Goal: Task Accomplishment & Management: Manage account settings

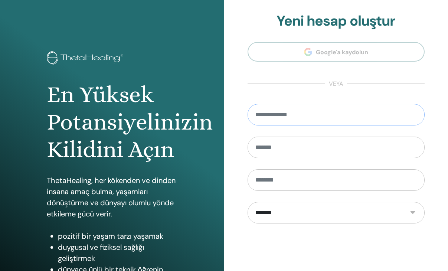
click at [309, 117] on input "email" at bounding box center [335, 115] width 177 height 22
type input "*******"
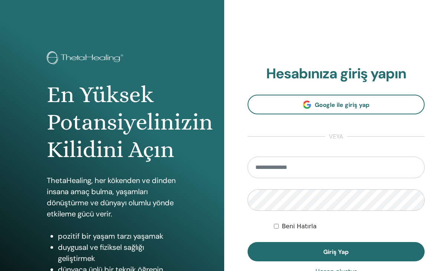
click at [329, 162] on input "email" at bounding box center [335, 168] width 177 height 22
type input "**********"
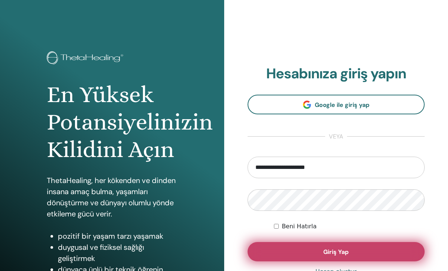
click at [339, 256] on button "Giriş Yap" at bounding box center [335, 251] width 177 height 19
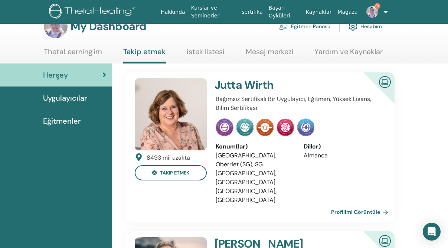
scroll to position [17, 0]
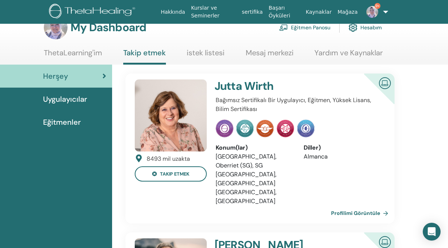
click at [75, 98] on span "Uygulayıcılar" at bounding box center [65, 98] width 44 height 11
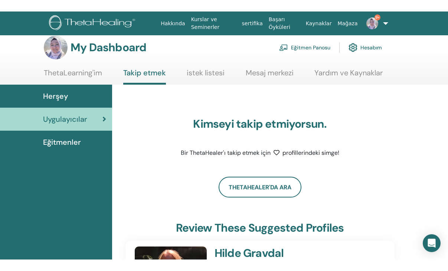
scroll to position [6, 0]
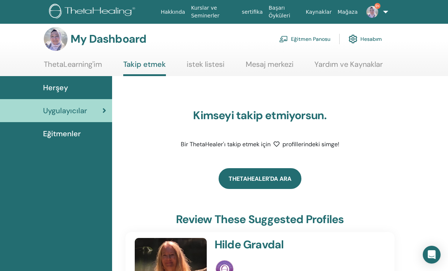
click at [268, 183] on link "ThetaHealer'da Ara" at bounding box center [260, 178] width 83 height 21
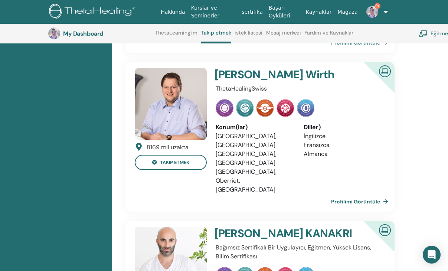
scroll to position [495, 0]
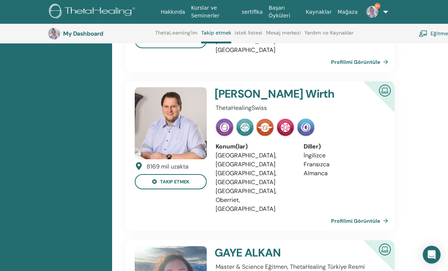
scroll to position [457, 0]
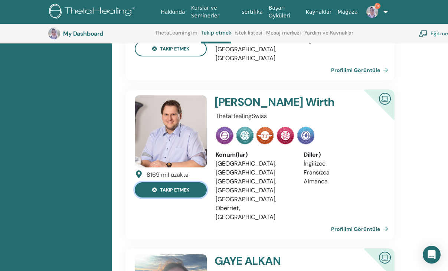
click at [184, 182] on button "takip etmek" at bounding box center [171, 189] width 72 height 15
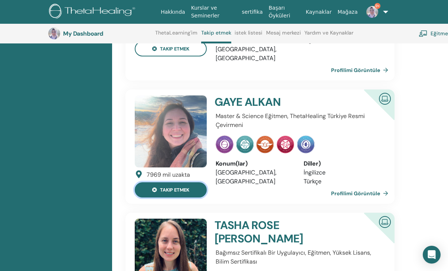
click at [188, 182] on button "takip etmek" at bounding box center [171, 189] width 72 height 15
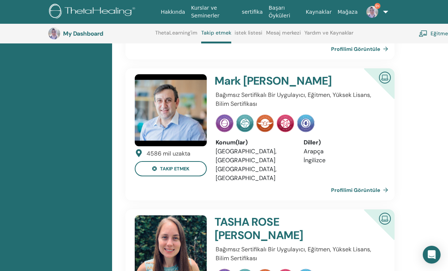
scroll to position [317, 0]
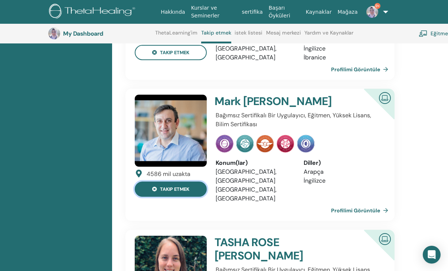
click at [187, 181] on button "takip etmek" at bounding box center [171, 188] width 72 height 15
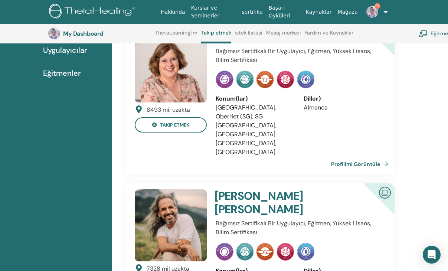
scroll to position [19, 0]
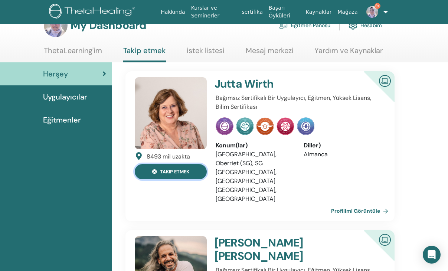
click at [187, 171] on button "takip etmek" at bounding box center [171, 171] width 72 height 15
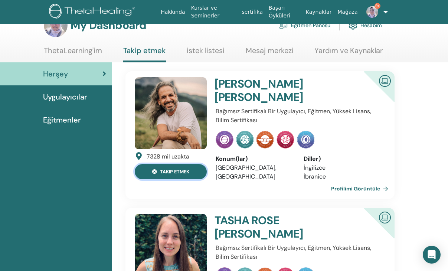
click at [168, 175] on button "takip etmek" at bounding box center [171, 171] width 72 height 15
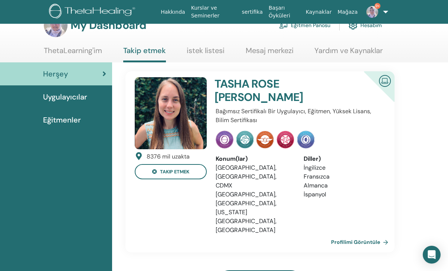
click at [74, 119] on span "Eğitmenler" at bounding box center [62, 119] width 38 height 11
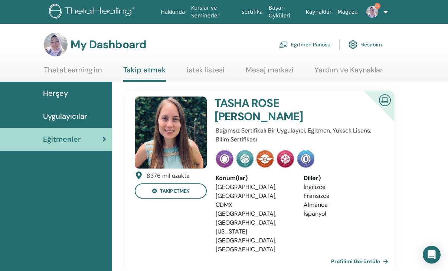
click at [368, 11] on img at bounding box center [372, 12] width 12 height 12
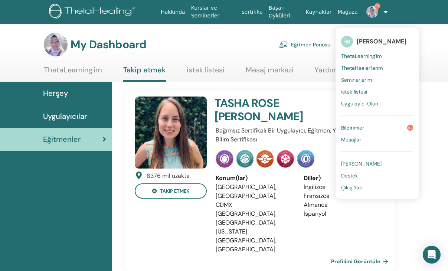
click at [369, 126] on link "Bildirimler 9+" at bounding box center [377, 128] width 72 height 12
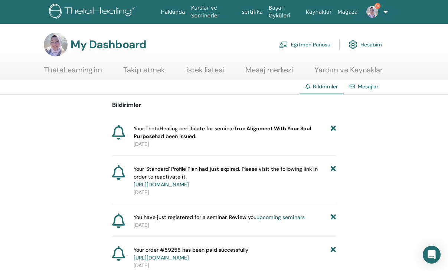
click at [316, 45] on link "Eğitmen Panosu" at bounding box center [304, 44] width 51 height 16
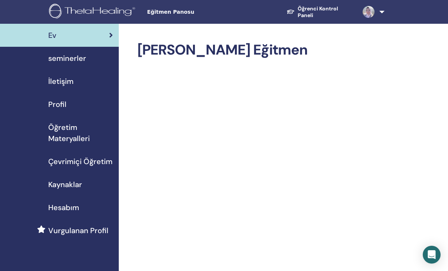
click at [63, 103] on span "Profil" at bounding box center [57, 104] width 18 height 11
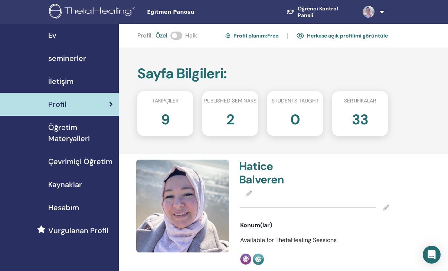
click at [165, 124] on h2 "9" at bounding box center [165, 118] width 9 height 21
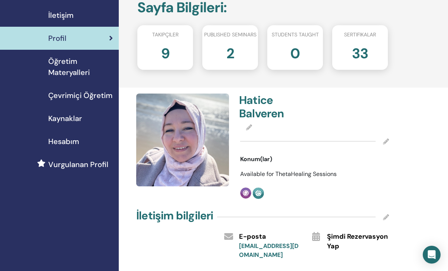
scroll to position [56, 0]
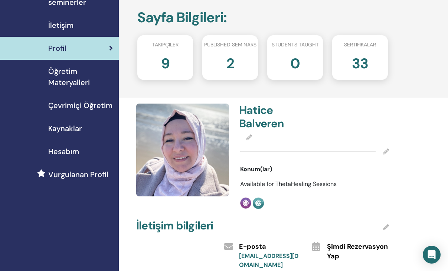
click at [74, 150] on span "Hesabım" at bounding box center [63, 151] width 31 height 11
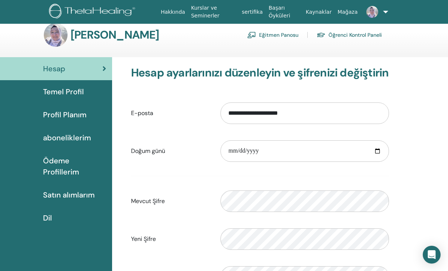
scroll to position [8, 0]
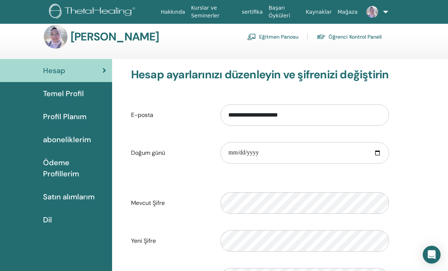
click at [77, 138] on span "aboneliklerim" at bounding box center [67, 139] width 48 height 11
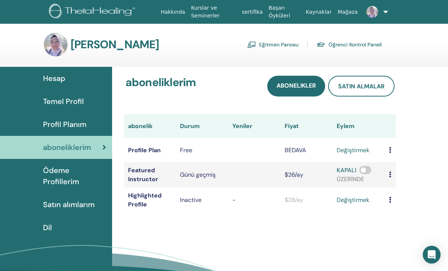
click at [364, 172] on span at bounding box center [365, 170] width 12 height 8
click at [93, 170] on span "Ödeme Profillerim" at bounding box center [74, 176] width 63 height 22
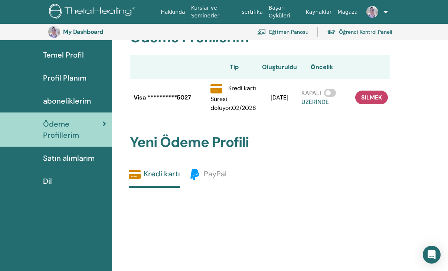
scroll to position [55, 0]
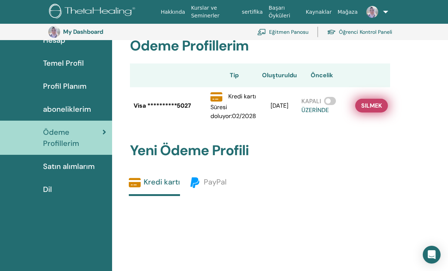
click at [377, 109] on span "silmek" at bounding box center [371, 106] width 21 height 8
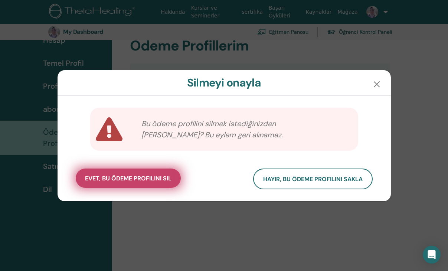
click at [164, 179] on span "evet, bu ödeme profilini sil" at bounding box center [128, 178] width 86 height 8
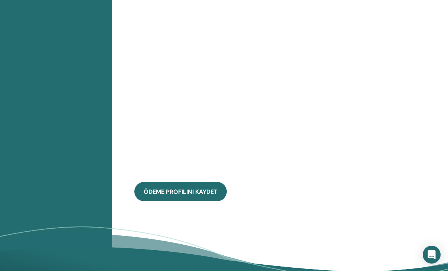
scroll to position [524, 0]
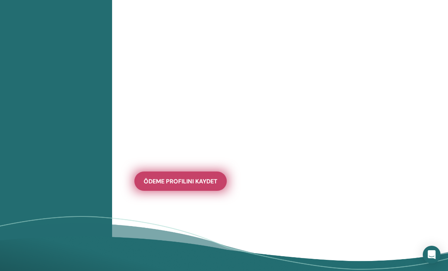
click at [204, 183] on span "ödeme profilini kaydet" at bounding box center [181, 181] width 74 height 8
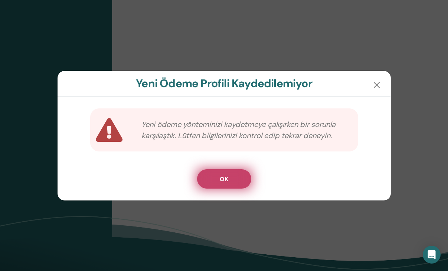
click at [235, 188] on button "OK" at bounding box center [224, 178] width 54 height 19
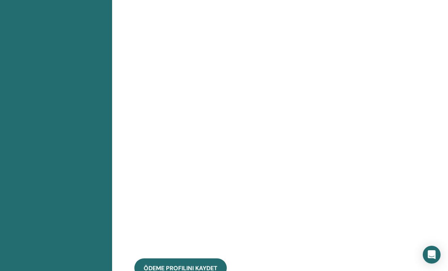
scroll to position [476, 0]
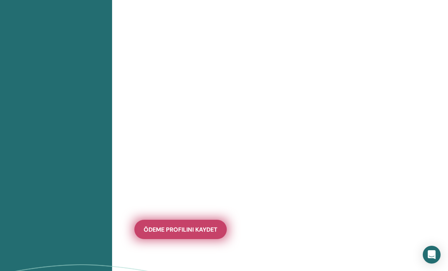
click at [191, 226] on span "ödeme profilini kaydet" at bounding box center [181, 230] width 74 height 8
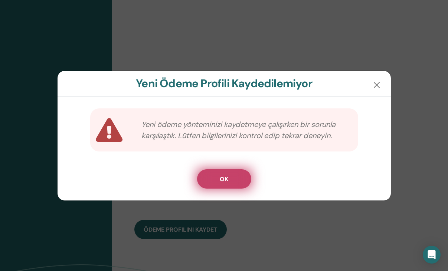
click at [233, 187] on button "OK" at bounding box center [224, 178] width 54 height 19
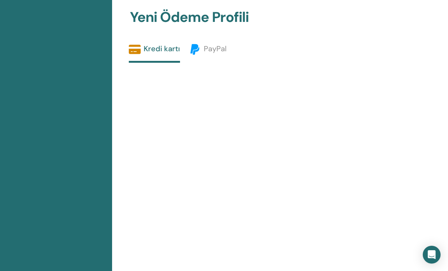
scroll to position [282, 0]
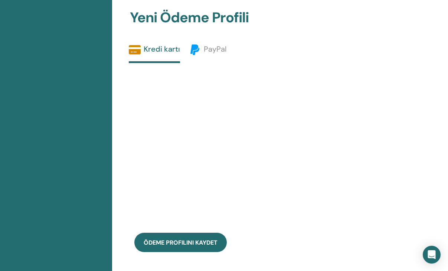
click at [283, 111] on div "ödeme profilini kaydet" at bounding box center [254, 162] width 269 height 198
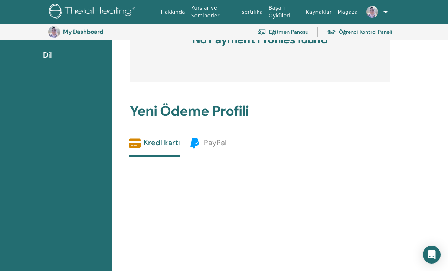
scroll to position [197, 0]
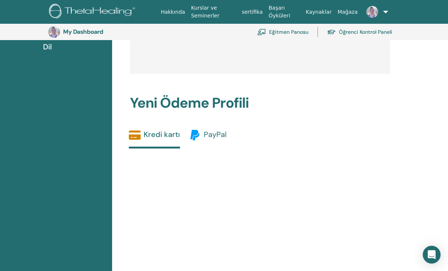
click at [208, 136] on span "PayPal" at bounding box center [215, 134] width 23 height 10
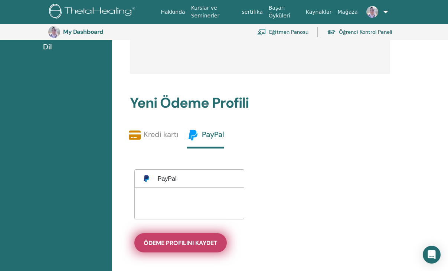
click at [192, 242] on span "ödeme profilini kaydet" at bounding box center [181, 243] width 74 height 8
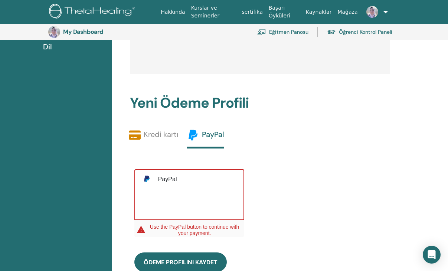
click at [201, 195] on div at bounding box center [189, 203] width 109 height 31
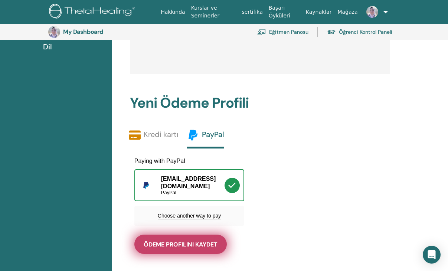
click at [203, 240] on span "ödeme profilini kaydet" at bounding box center [181, 244] width 74 height 8
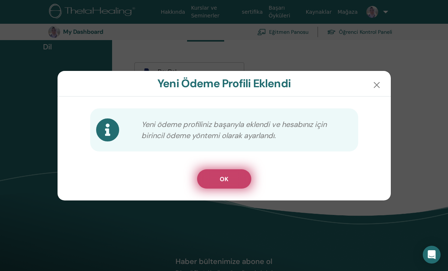
click at [232, 179] on button "OK" at bounding box center [224, 178] width 54 height 19
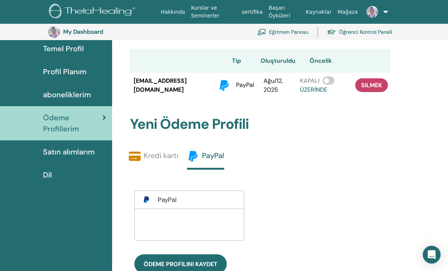
scroll to position [63, 0]
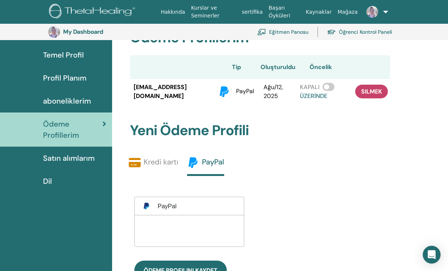
click at [71, 101] on span "aboneliklerim" at bounding box center [67, 100] width 48 height 11
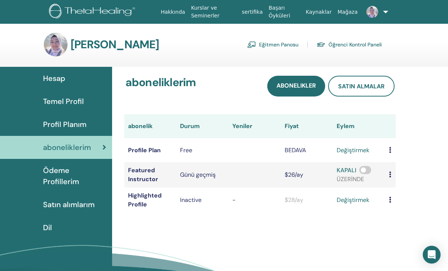
click at [66, 125] on span "Profil Planım" at bounding box center [64, 124] width 43 height 11
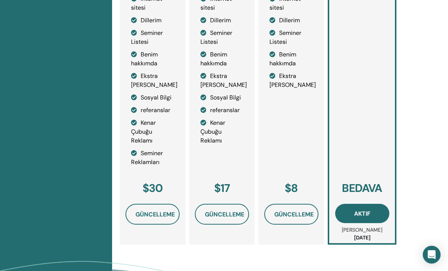
scroll to position [278, 0]
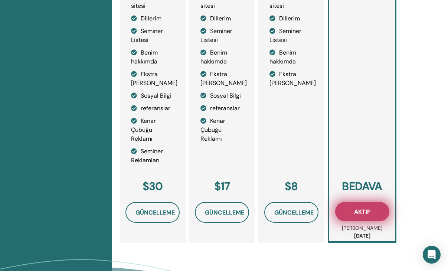
click at [366, 216] on button "Aktif" at bounding box center [362, 211] width 54 height 19
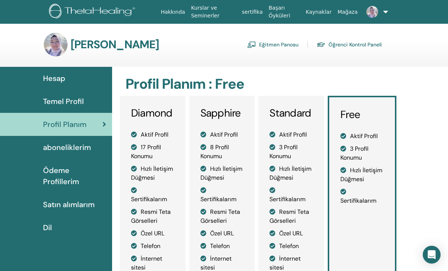
click at [76, 105] on span "Temel Profil" at bounding box center [63, 101] width 41 height 11
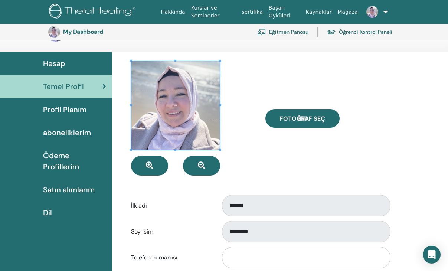
scroll to position [17, 0]
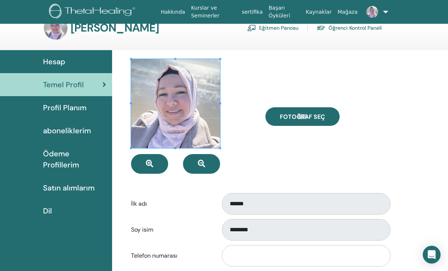
click at [70, 63] on div "Hesap" at bounding box center [56, 61] width 100 height 11
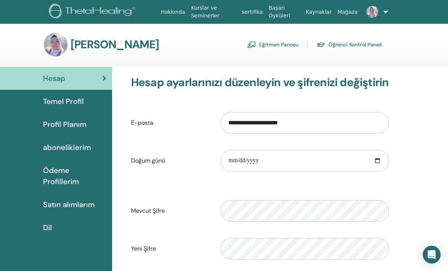
click at [71, 199] on span "Satın alımlarım" at bounding box center [69, 204] width 52 height 11
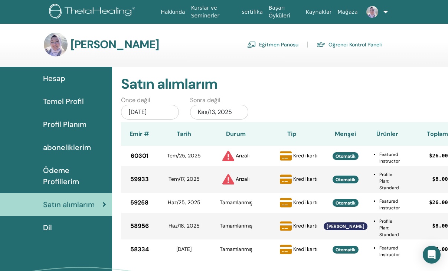
click at [311, 178] on span "Kredi kartı" at bounding box center [305, 178] width 24 height 7
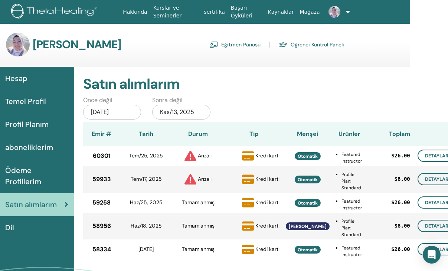
scroll to position [0, 53]
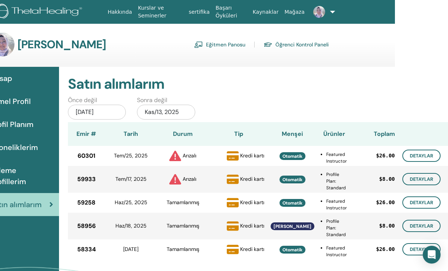
click at [293, 181] on span "Otomatik" at bounding box center [292, 180] width 20 height 6
click at [425, 179] on link "Detaylar" at bounding box center [421, 179] width 38 height 12
click at [289, 157] on span "Otomatik" at bounding box center [292, 156] width 20 height 6
click at [426, 155] on link "Detaylar" at bounding box center [421, 156] width 38 height 12
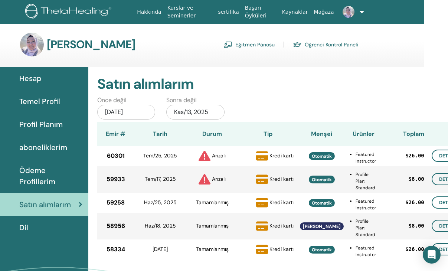
scroll to position [0, 0]
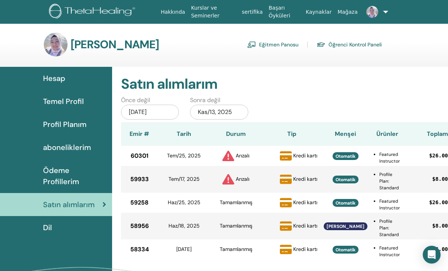
click at [82, 148] on span "aboneliklerim" at bounding box center [67, 147] width 48 height 11
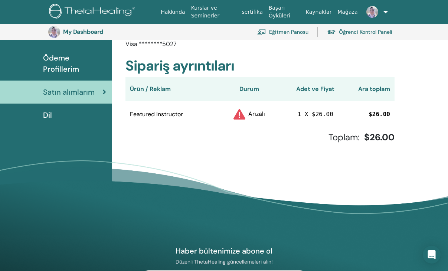
scroll to position [130, 0]
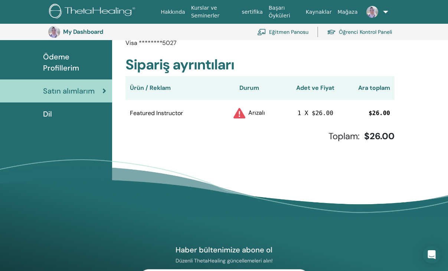
click at [166, 115] on span "Featured Instructor" at bounding box center [156, 113] width 53 height 9
click at [250, 113] on span "Arızalı" at bounding box center [256, 113] width 17 height 8
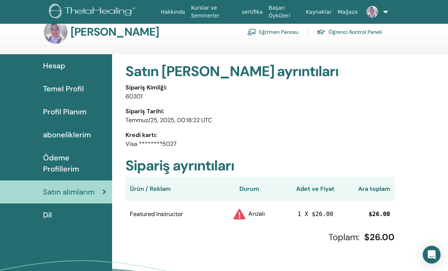
scroll to position [15, 0]
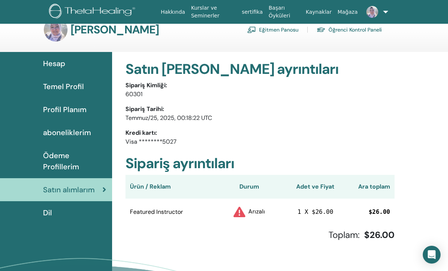
click at [79, 134] on span "aboneliklerim" at bounding box center [67, 132] width 48 height 11
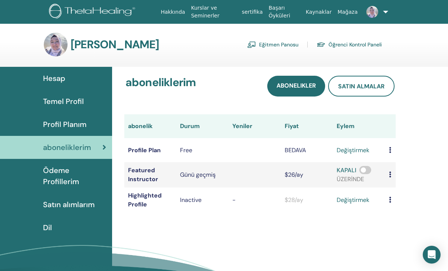
click at [361, 171] on span at bounding box center [365, 170] width 12 height 8
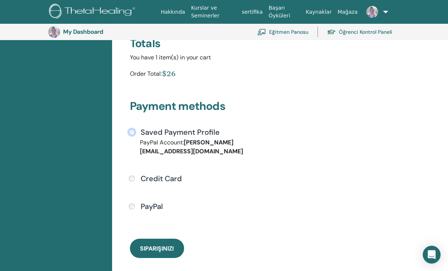
scroll to position [137, 0]
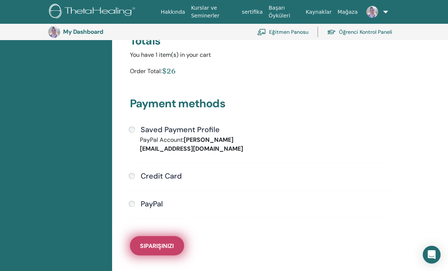
click at [167, 242] on span "Siparişinizi" at bounding box center [157, 246] width 34 height 8
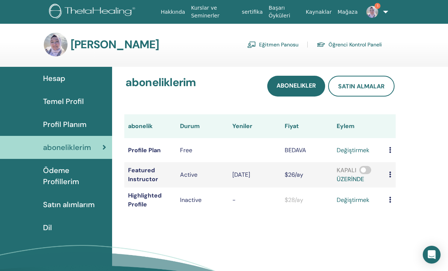
click at [359, 151] on link "değiştirmek" at bounding box center [352, 150] width 33 height 9
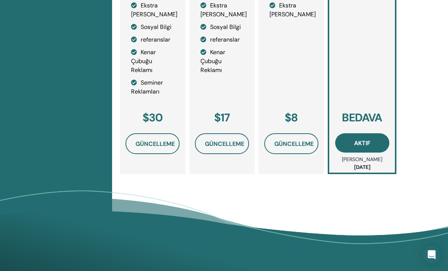
scroll to position [349, 0]
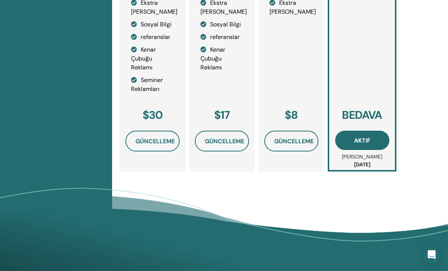
click at [302, 143] on span "Güncelleme" at bounding box center [293, 141] width 39 height 8
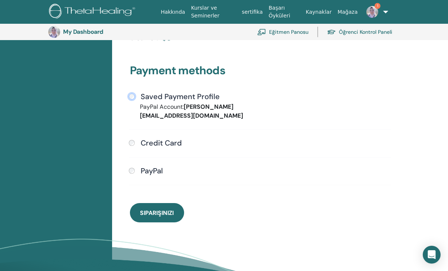
scroll to position [229, 0]
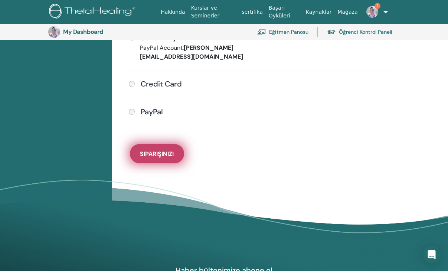
click at [157, 150] on span "Siparişinizi" at bounding box center [157, 154] width 34 height 8
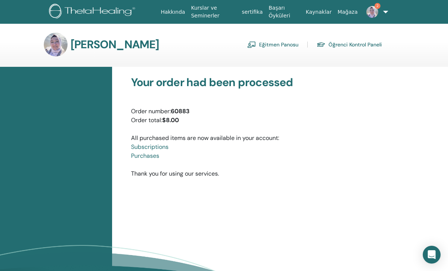
click at [372, 10] on img at bounding box center [372, 12] width 12 height 12
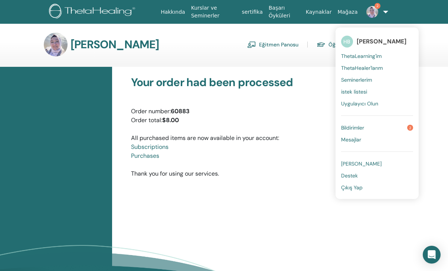
click at [372, 128] on link "Bildirimler 2" at bounding box center [377, 128] width 72 height 12
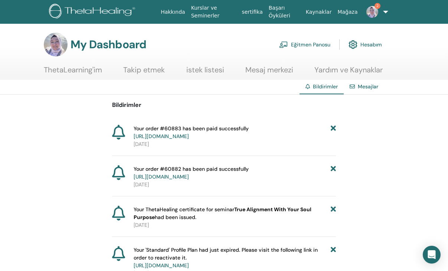
click at [304, 45] on link "Eğitmen Panosu" at bounding box center [304, 44] width 51 height 16
